Goal: Task Accomplishment & Management: Manage account settings

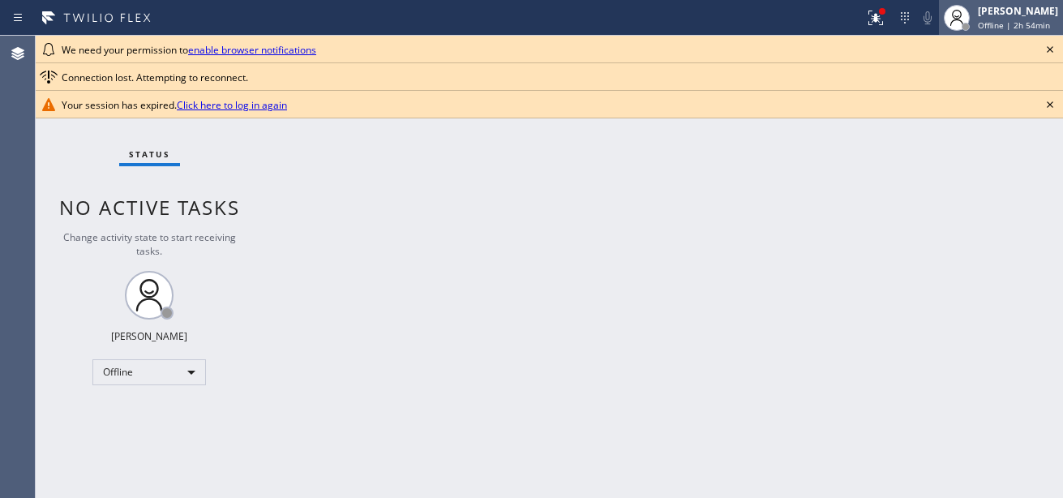
drag, startPoint x: 0, startPoint y: 0, endPoint x: 1011, endPoint y: 23, distance: 1011.0
click at [1011, 23] on span "Offline | 2h 54min" at bounding box center [1013, 24] width 72 height 11
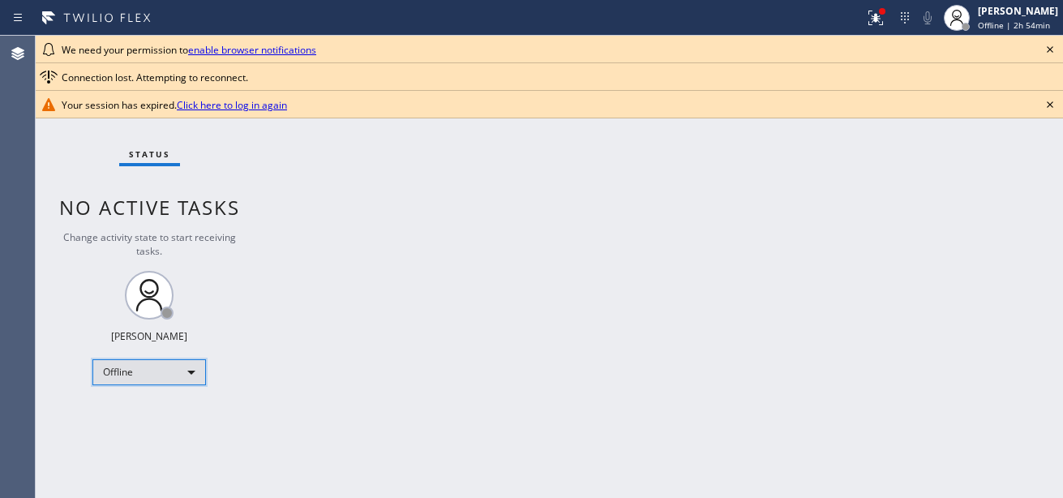
click at [152, 363] on div "Offline" at bounding box center [148, 372] width 113 height 26
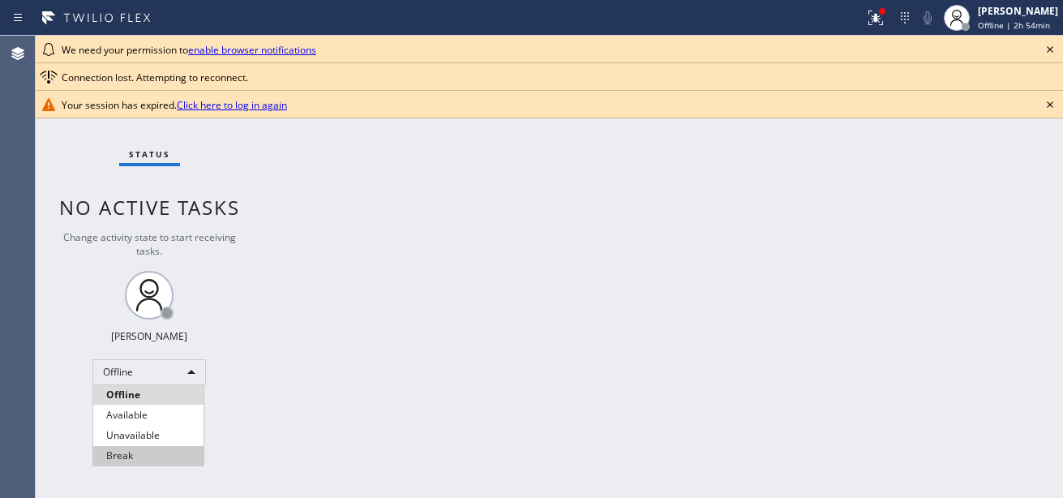
click at [160, 456] on li "Break" at bounding box center [148, 455] width 110 height 19
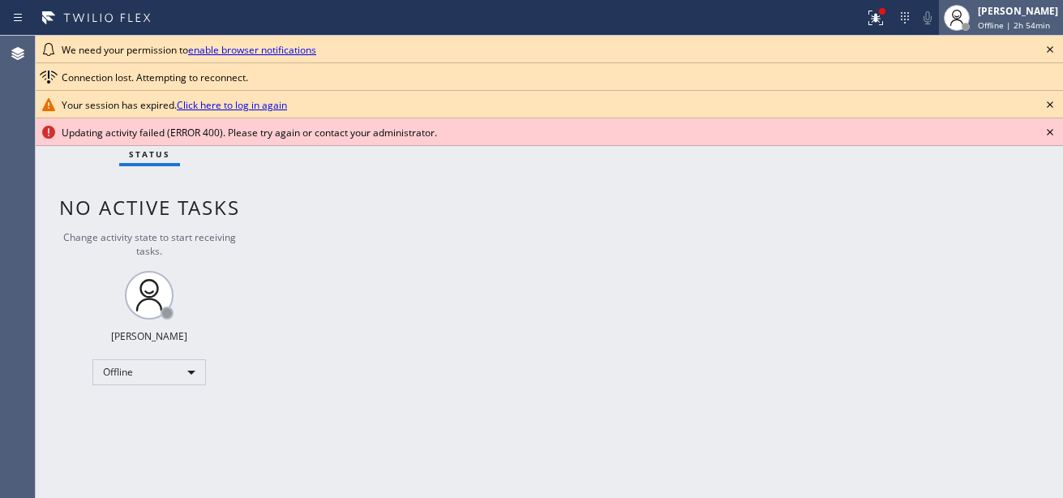
click at [1015, 15] on div "[PERSON_NAME]" at bounding box center [1017, 11] width 80 height 14
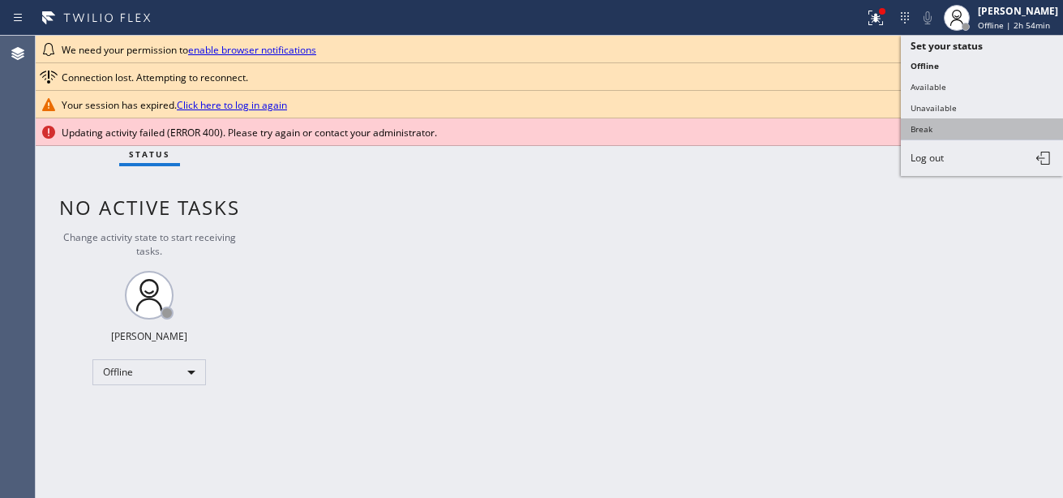
click at [970, 125] on button "Break" at bounding box center [981, 128] width 162 height 21
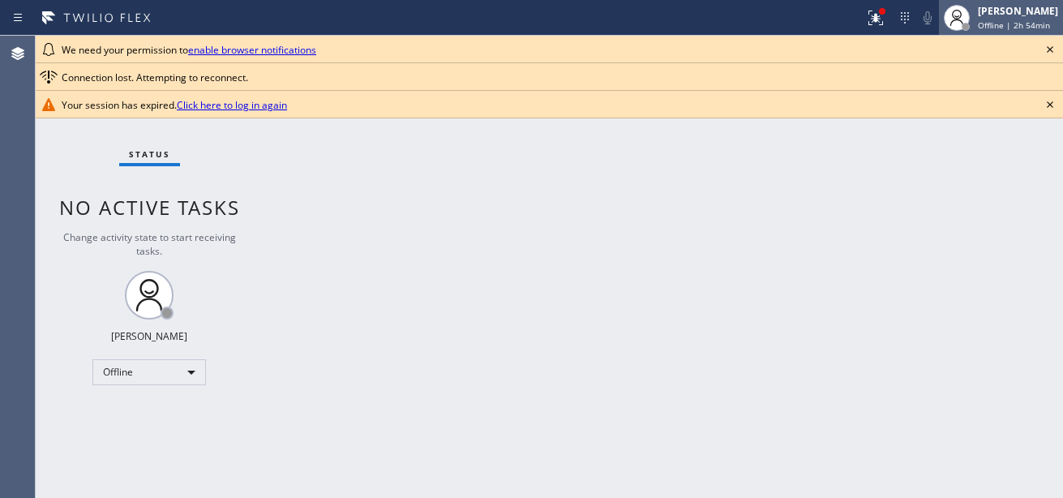
click at [977, 28] on span "Offline | 2h 54min" at bounding box center [1013, 24] width 72 height 11
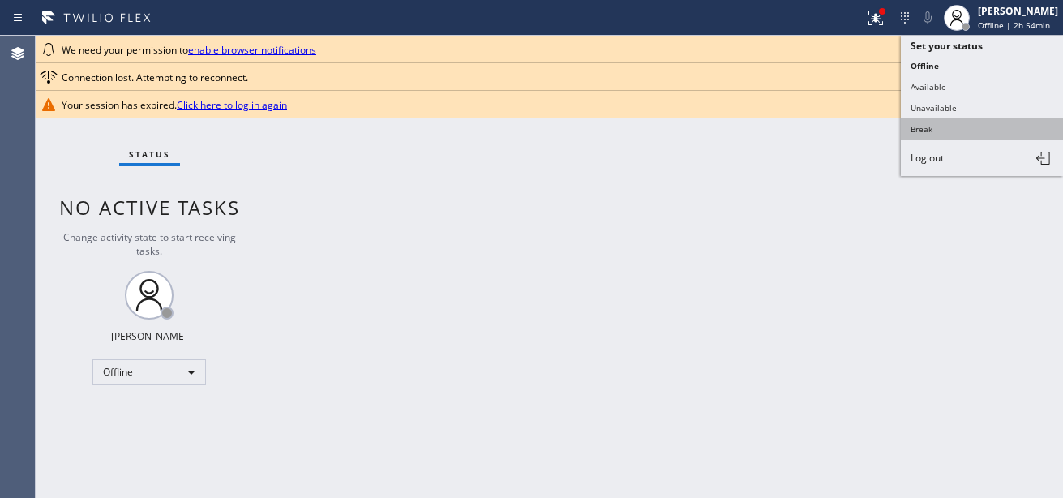
click at [939, 118] on button "Break" at bounding box center [981, 128] width 162 height 21
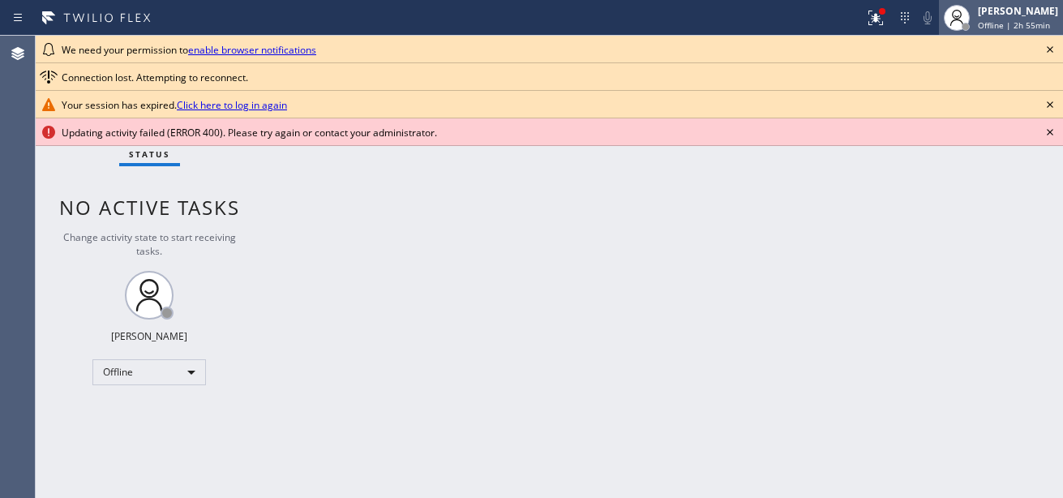
click at [977, 21] on span "Offline | 2h 55min" at bounding box center [1013, 24] width 72 height 11
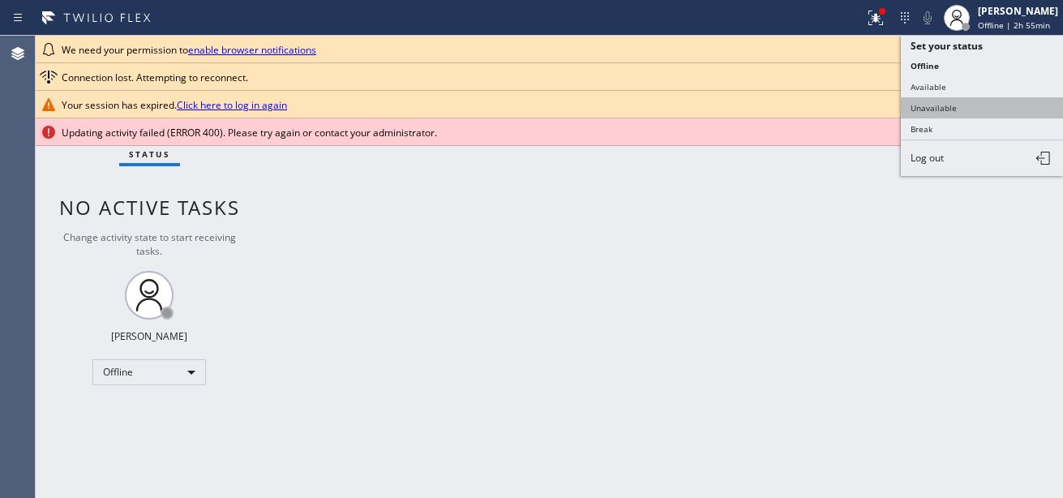
click at [959, 109] on button "Unavailable" at bounding box center [981, 107] width 162 height 21
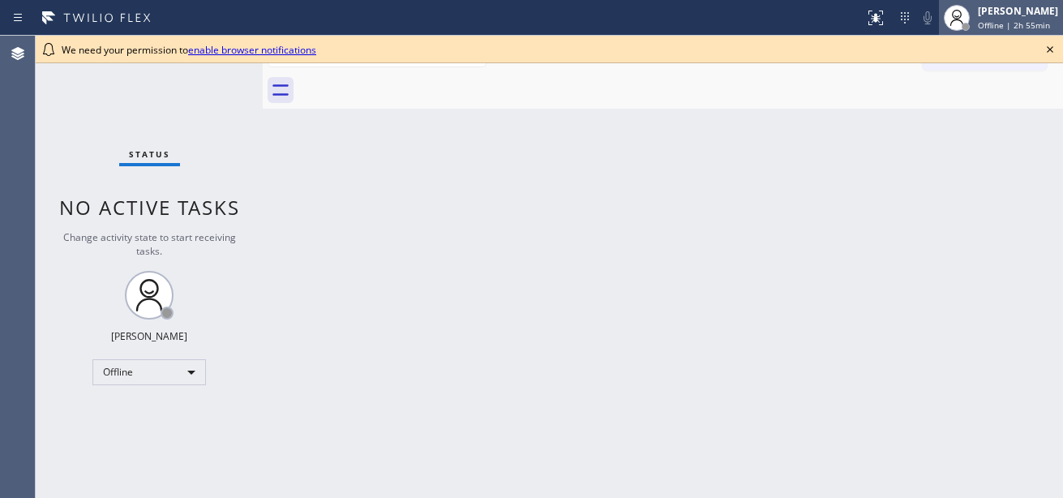
click at [1020, 25] on span "Offline | 2h 55min" at bounding box center [1013, 24] width 72 height 11
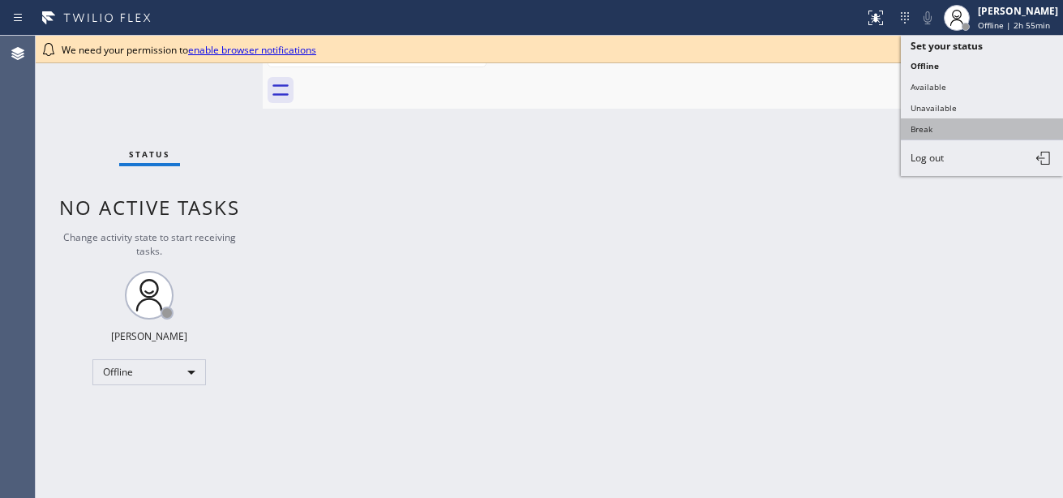
click at [946, 126] on button "Break" at bounding box center [981, 128] width 162 height 21
